Goal: Task Accomplishment & Management: Manage account settings

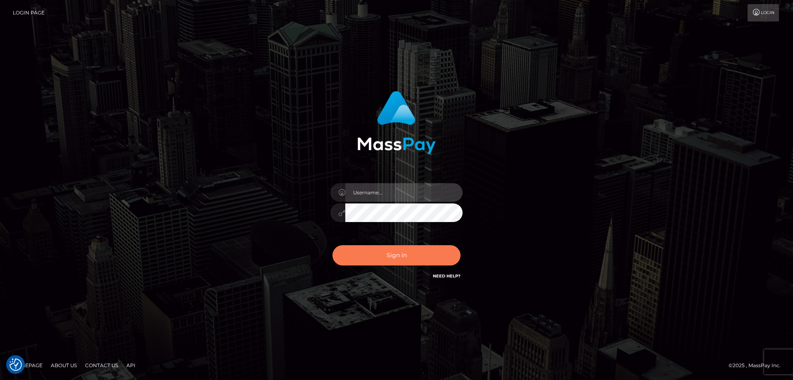
type input "angie.ctfo"
click at [398, 256] on button "Sign in" at bounding box center [397, 255] width 128 height 20
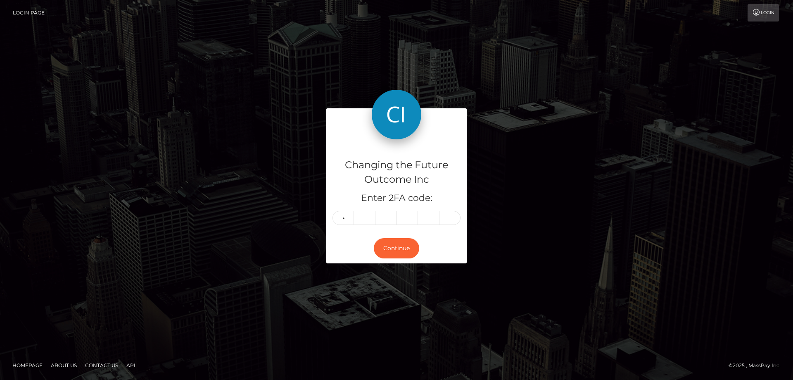
type input "4"
type input "1"
type input "9"
type input "3"
type input "9"
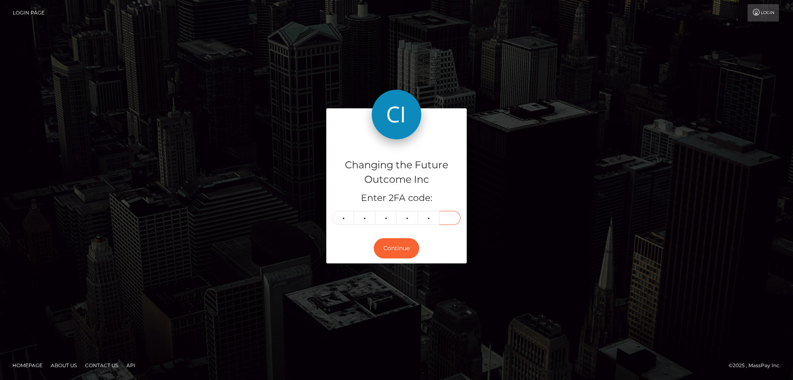
type input "2"
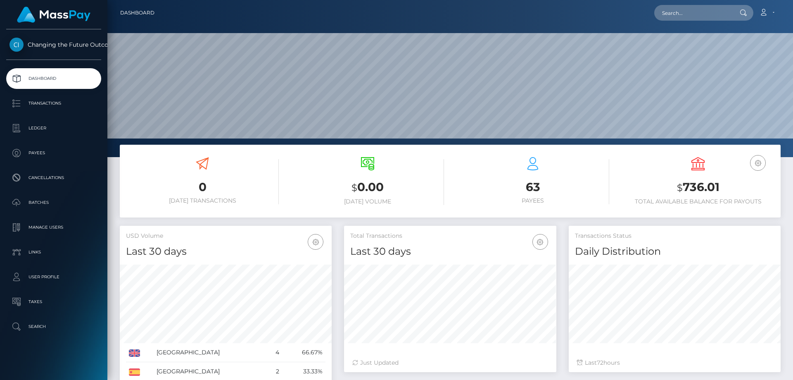
scroll to position [147, 212]
